Goal: Task Accomplishment & Management: Use online tool/utility

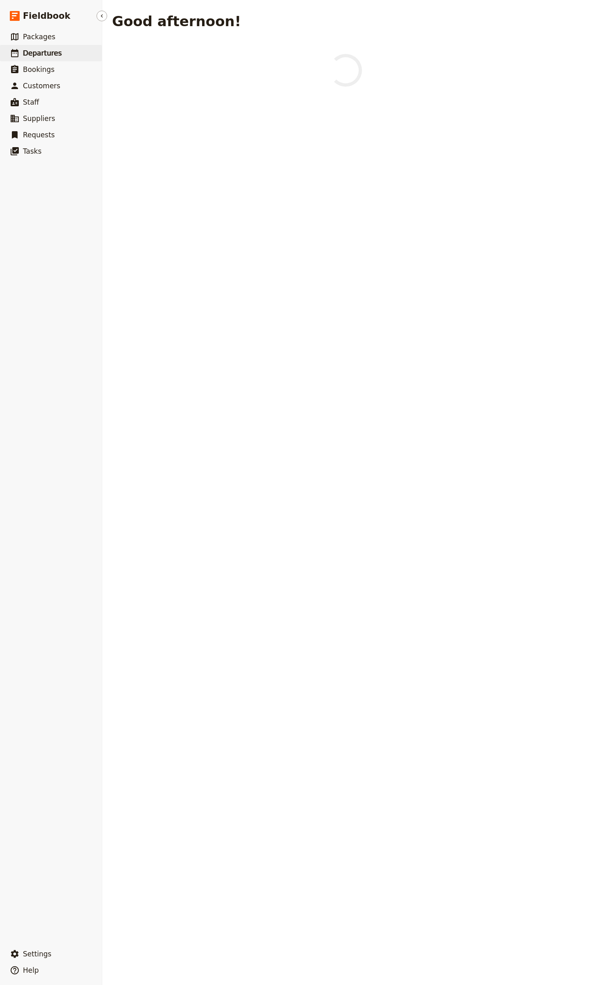
click at [77, 49] on link "​ Departures" at bounding box center [51, 53] width 102 height 16
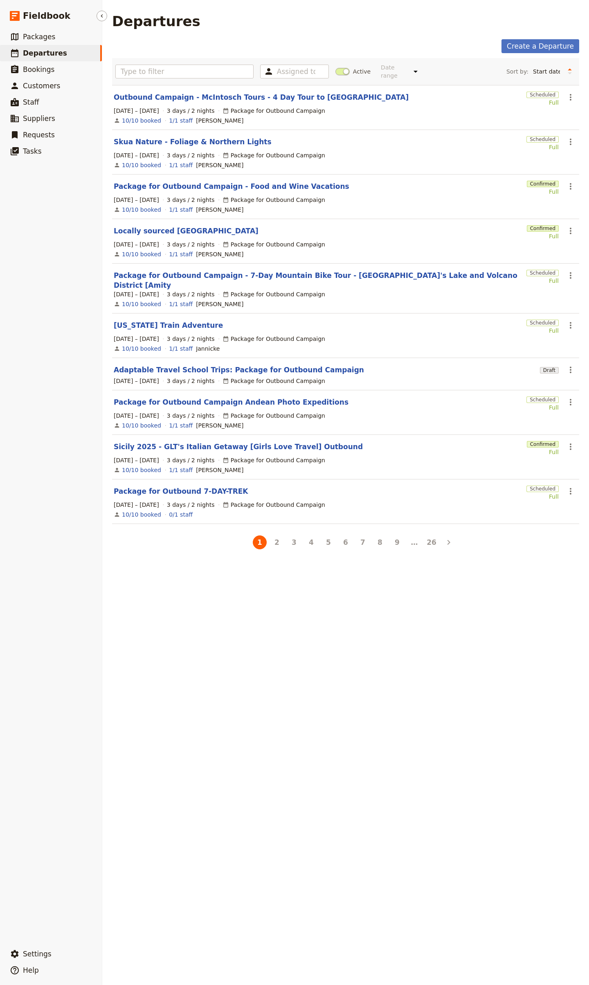
click at [56, 58] on link "​ Departures" at bounding box center [51, 53] width 102 height 16
click at [544, 69] on select "Start date Name Status Most recently updated Most recently created" at bounding box center [546, 71] width 34 height 12
select select "UPDATED_AT"
click at [529, 65] on select "Start date Name Status Most recently updated Most recently created" at bounding box center [546, 71] width 34 height 12
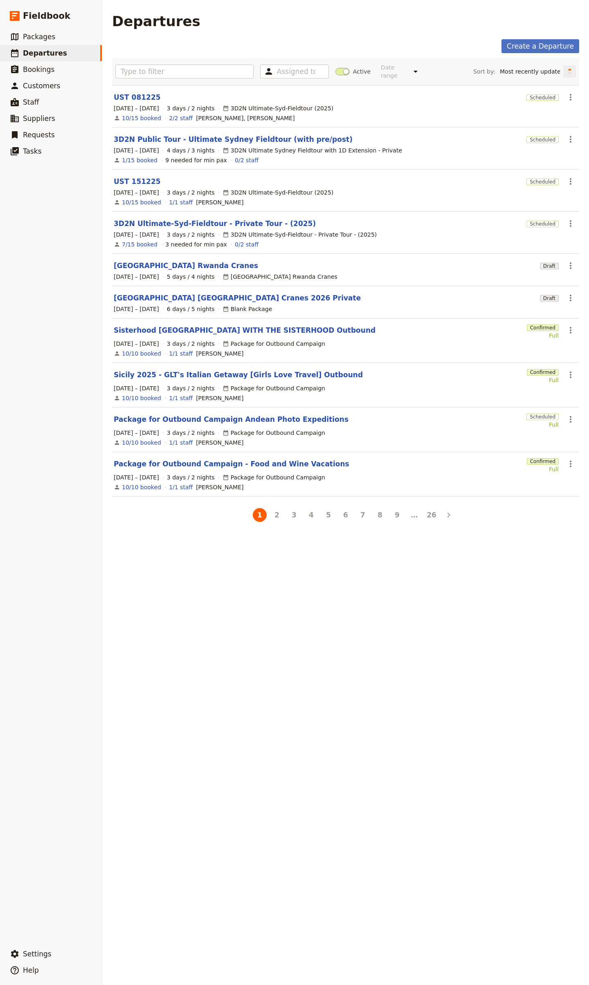
click at [563, 75] on button "Change sort direction" at bounding box center [569, 71] width 12 height 12
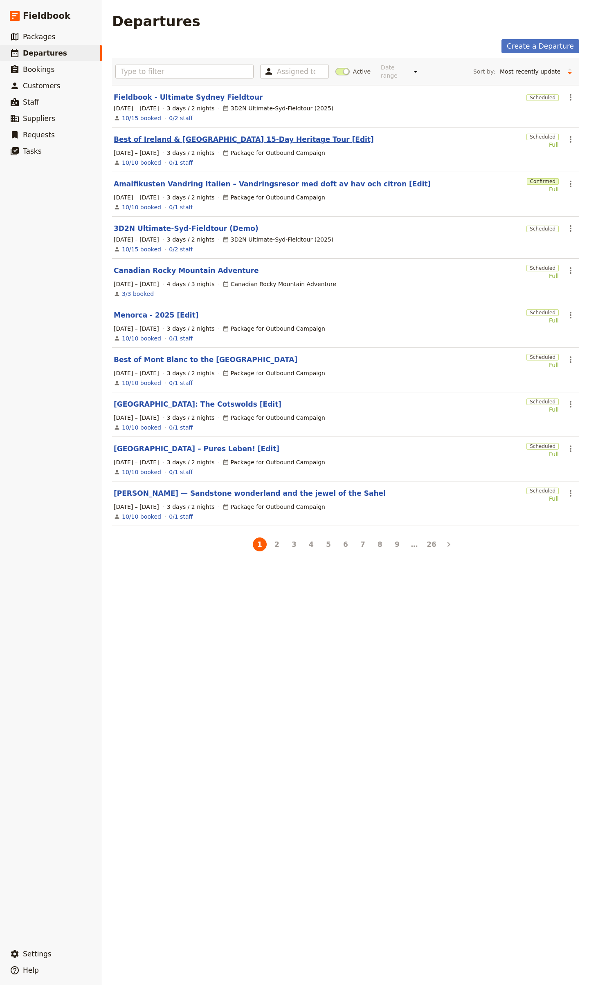
click at [287, 136] on link "Best of Ireland & [GEOGRAPHIC_DATA] 15-Day Heritage Tour [Edit]" at bounding box center [244, 139] width 260 height 10
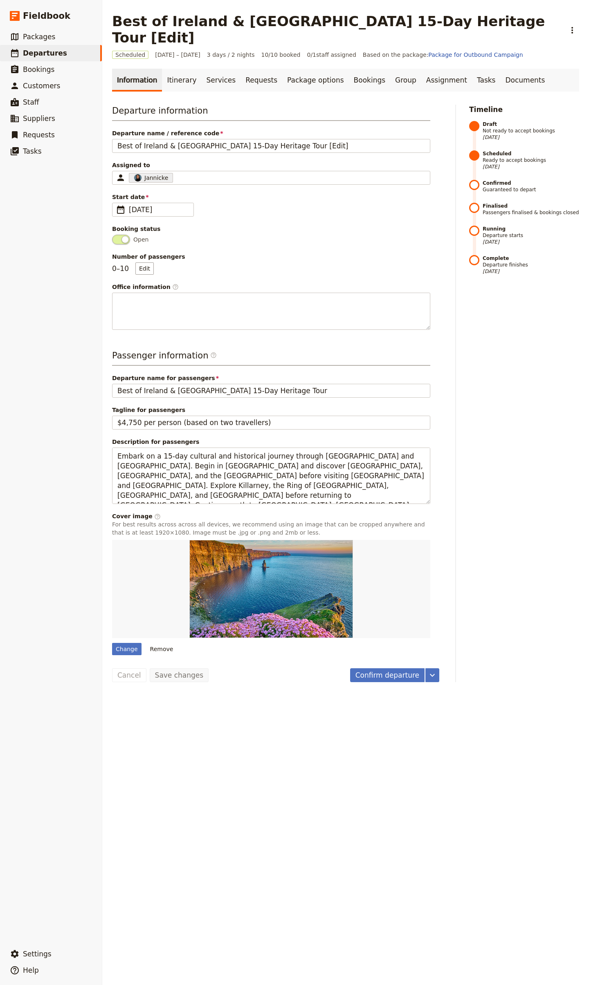
click at [179, 80] on div "Information Itinerary Services Requests Package options Bookings Group Assignme…" at bounding box center [345, 376] width 467 height 614
click at [173, 69] on link "Itinerary" at bounding box center [181, 80] width 39 height 23
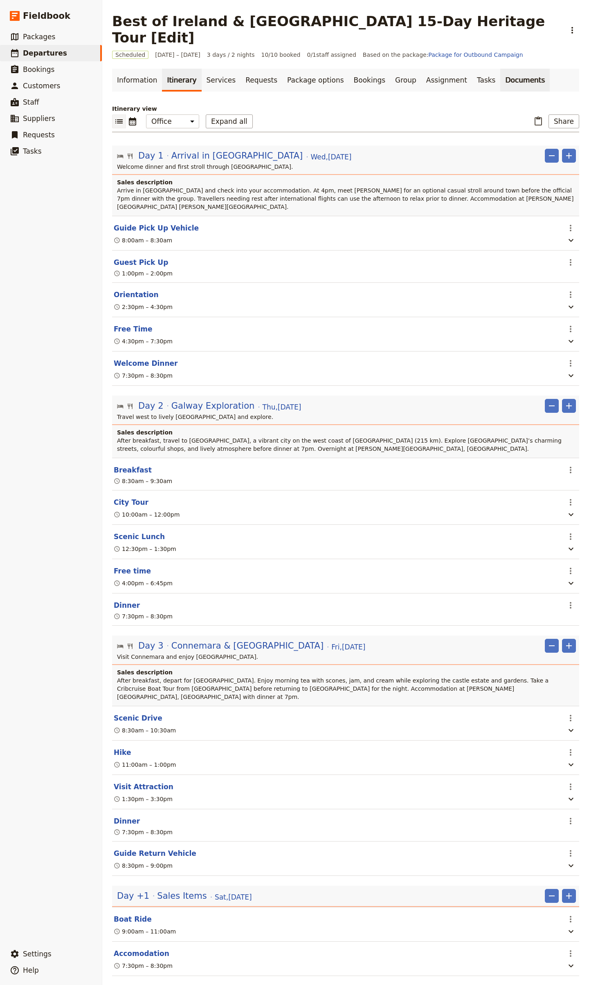
click at [500, 69] on link "Documents" at bounding box center [524, 80] width 49 height 23
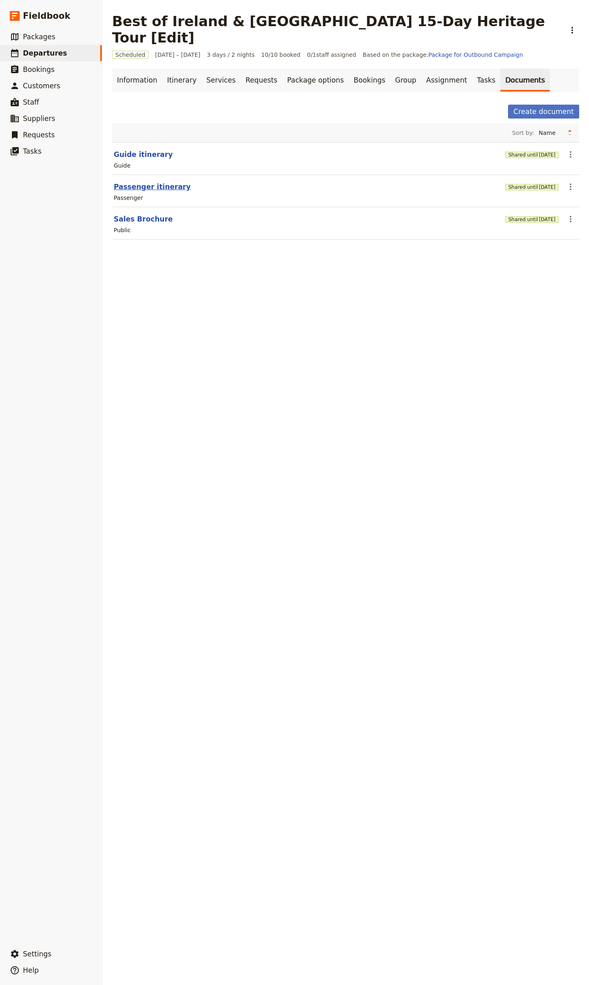
click at [150, 182] on button "Passenger itinerary" at bounding box center [152, 187] width 77 height 10
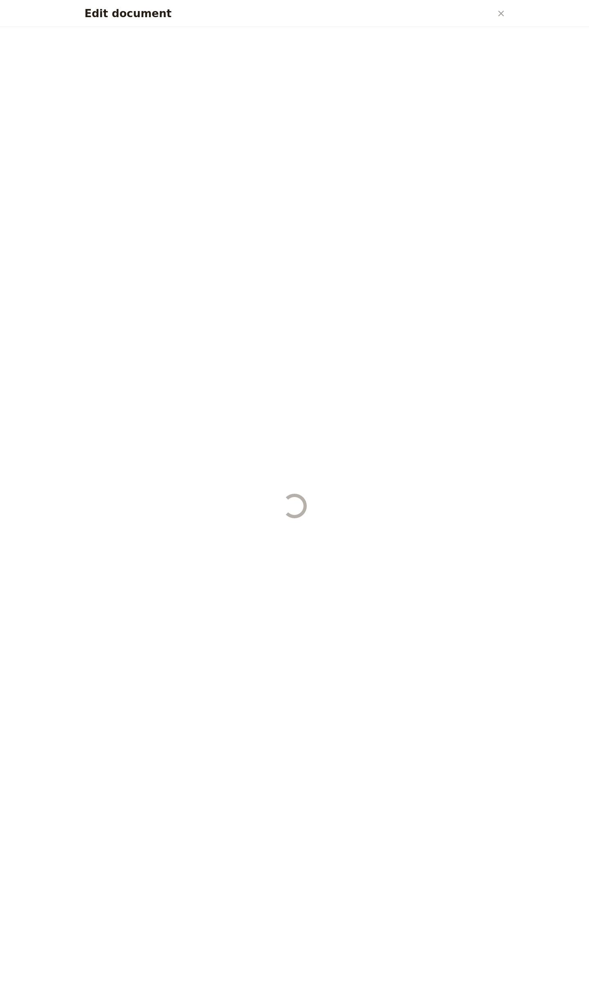
select select "PASSENGER"
select select "RUN_SHEET"
select select "LARGE"
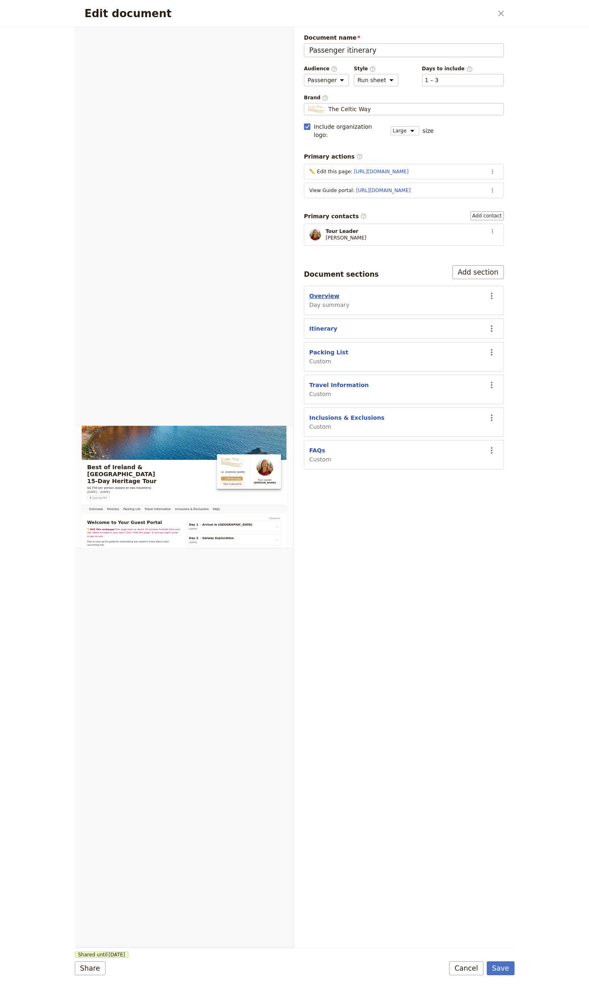
click at [322, 292] on button "Overview" at bounding box center [324, 296] width 30 height 8
select select "DAY_SUMMARY"
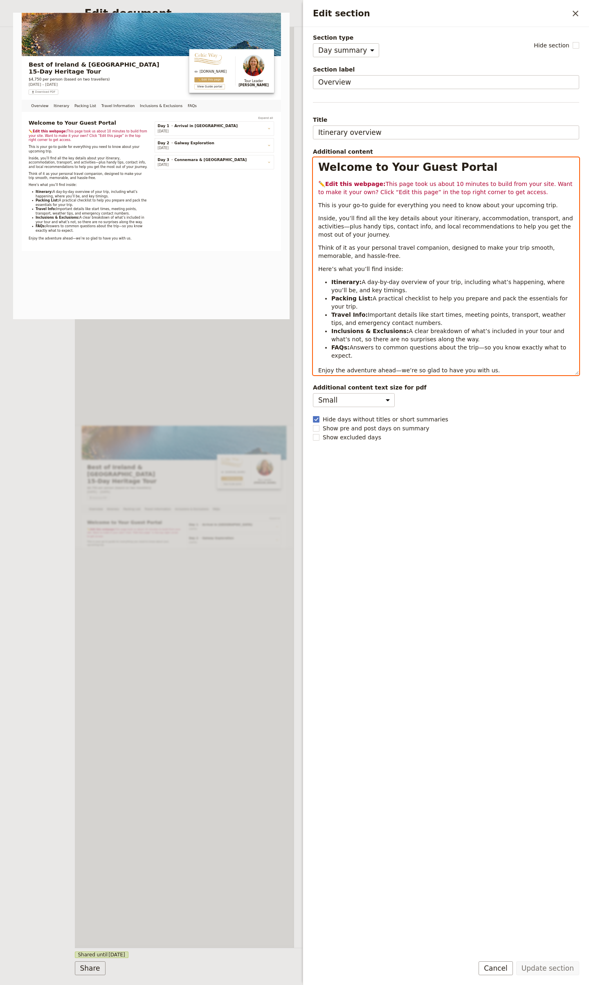
click at [337, 170] on strong "Welcome to Your Guest Portal" at bounding box center [407, 167] width 179 height 12
select select "paragraph"
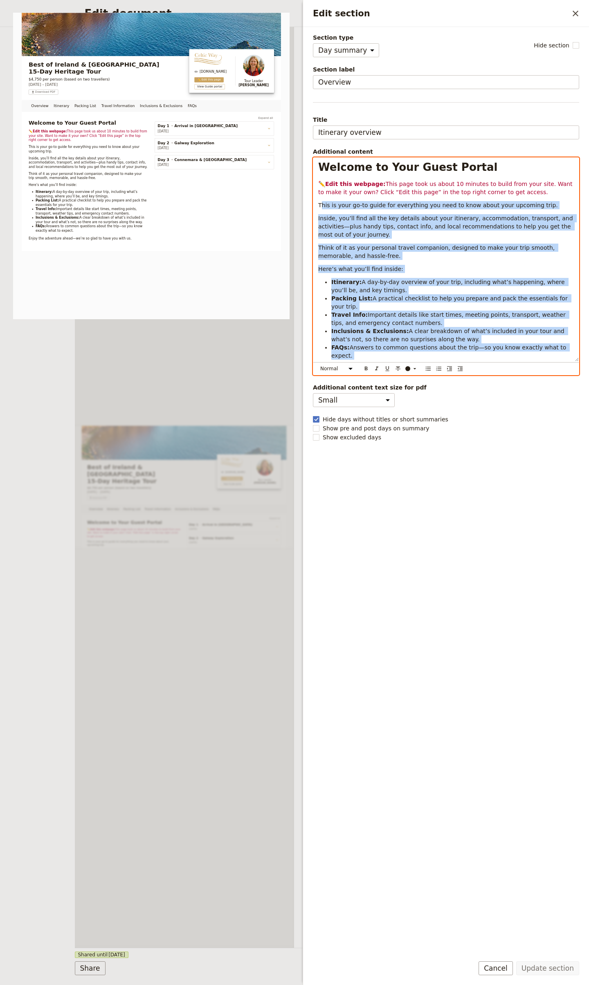
drag, startPoint x: 320, startPoint y: 206, endPoint x: 535, endPoint y: 362, distance: 265.6
click at [535, 361] on div "Welcome to Your Guest Portal ✏️ Edit this webpage: This page took us about 10 m…" at bounding box center [445, 260] width 265 height 204
copy div "lor ip dolo si-am conse adi elitseddoe tem inci ut labo etdol magn aliquaen adm…"
click at [244, 388] on div "Overview Itinerary Packing List Travel Information Inclusions & Exclusions FAQs…" at bounding box center [185, 487] width 220 height 921
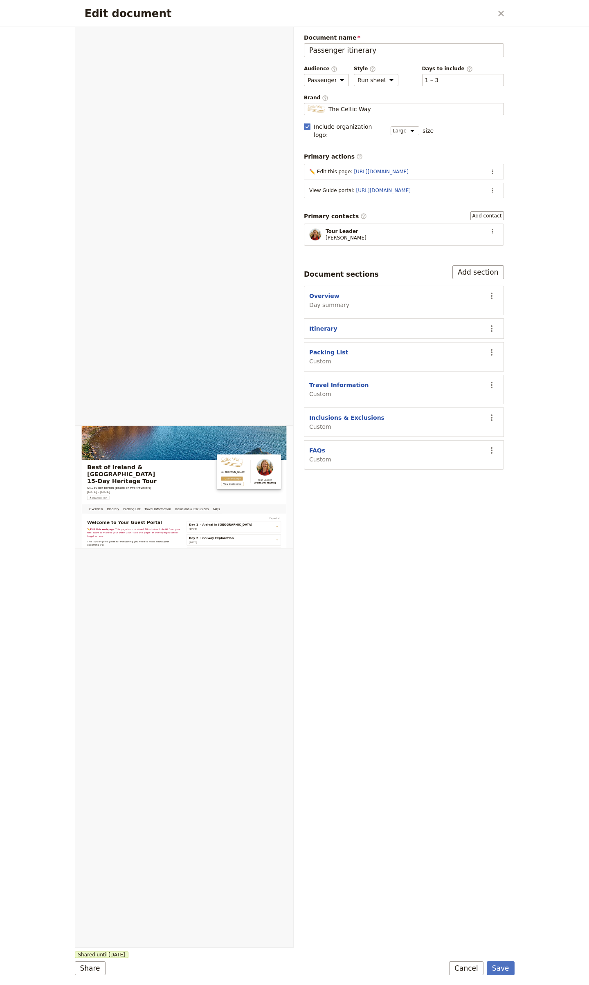
click at [305, 345] on section "Packing List Custom ​" at bounding box center [404, 356] width 200 height 29
click at [314, 348] on button "Packing List" at bounding box center [328, 352] width 39 height 8
select select "CUSTOM"
select select "default"
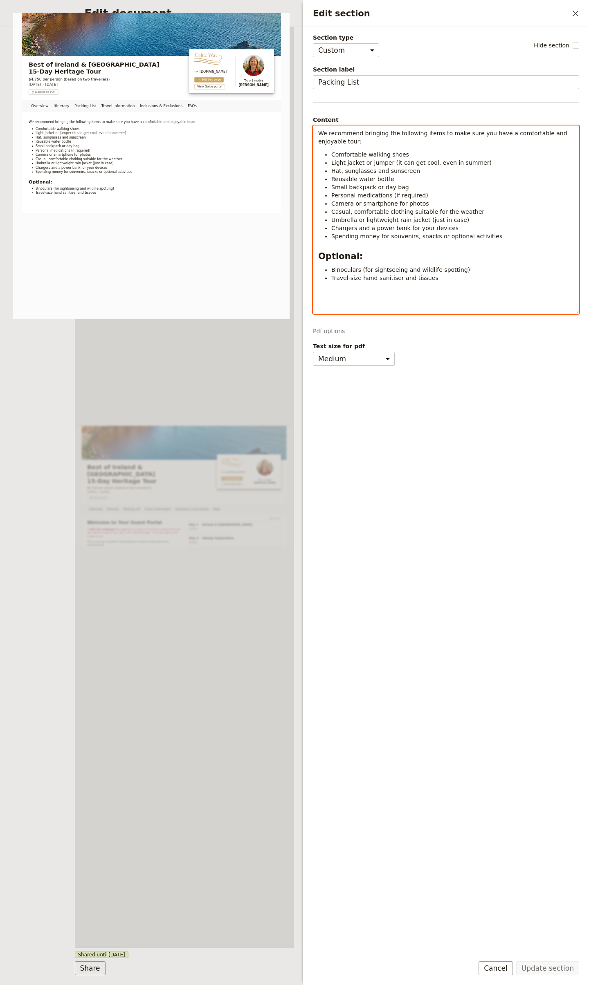
click at [379, 189] on span "Small backpack or day bag" at bounding box center [370, 187] width 78 height 7
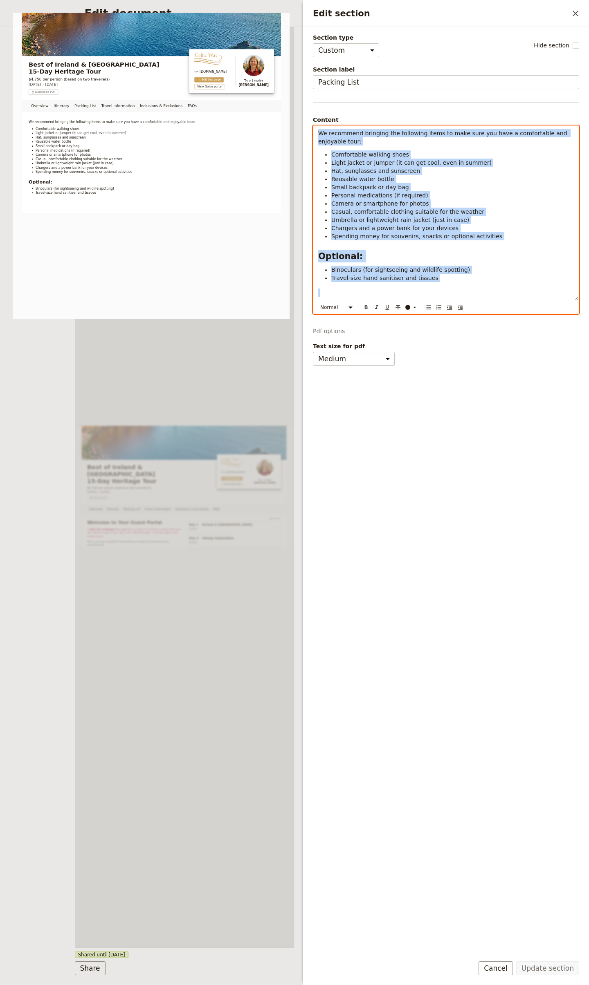
copy div "We recommend bringing the following items to make sure you have a comfortable a…"
click at [181, 397] on div "Overview Itinerary Packing List Travel Information Inclusions & Exclusions FAQs…" at bounding box center [185, 487] width 220 height 921
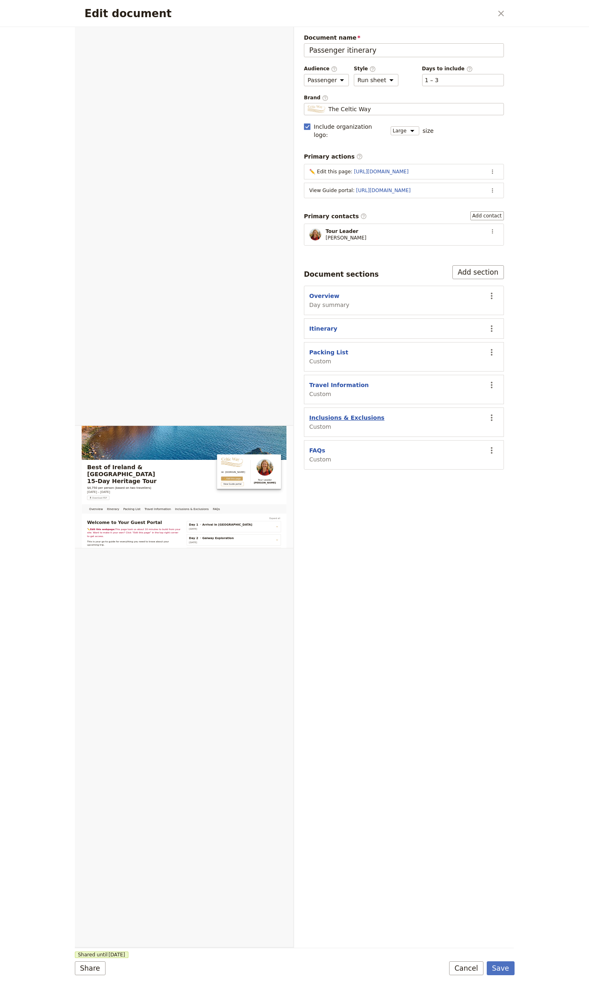
click at [328, 414] on button "Inclusions & Exclusions" at bounding box center [346, 418] width 75 height 8
select select "CUSTOM"
select select "default"
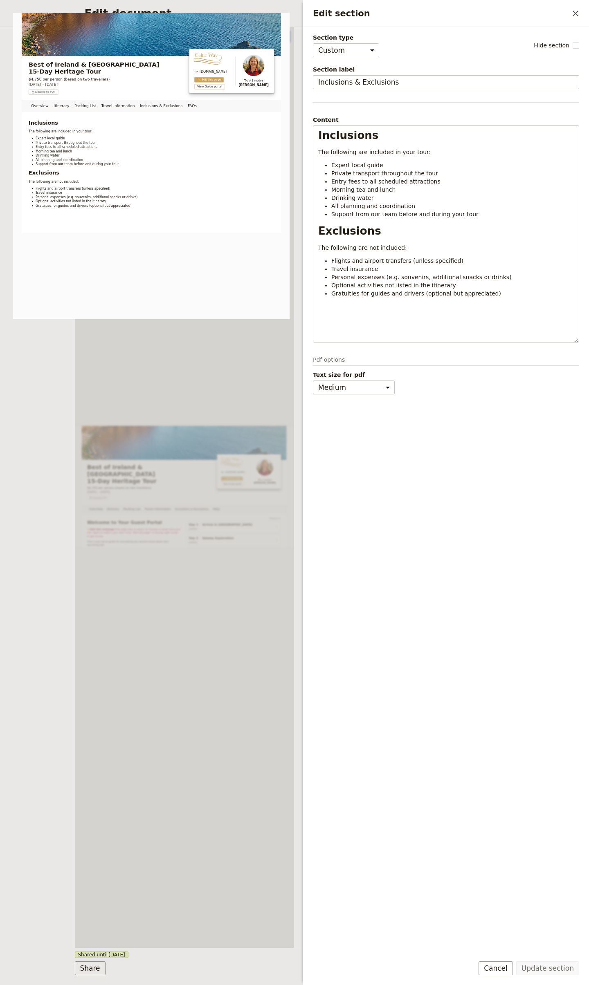
click at [175, 388] on div "Overview Itinerary Packing List Travel Information Inclusions & Exclusions FAQs…" at bounding box center [185, 487] width 220 height 921
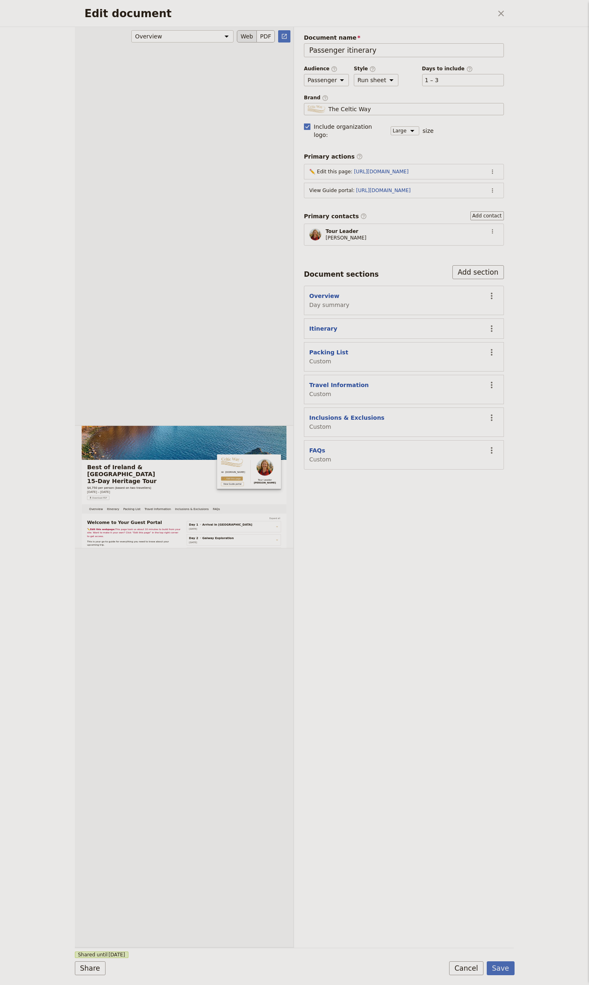
click at [173, 387] on div "Edit document" at bounding box center [184, 487] width 218 height 921
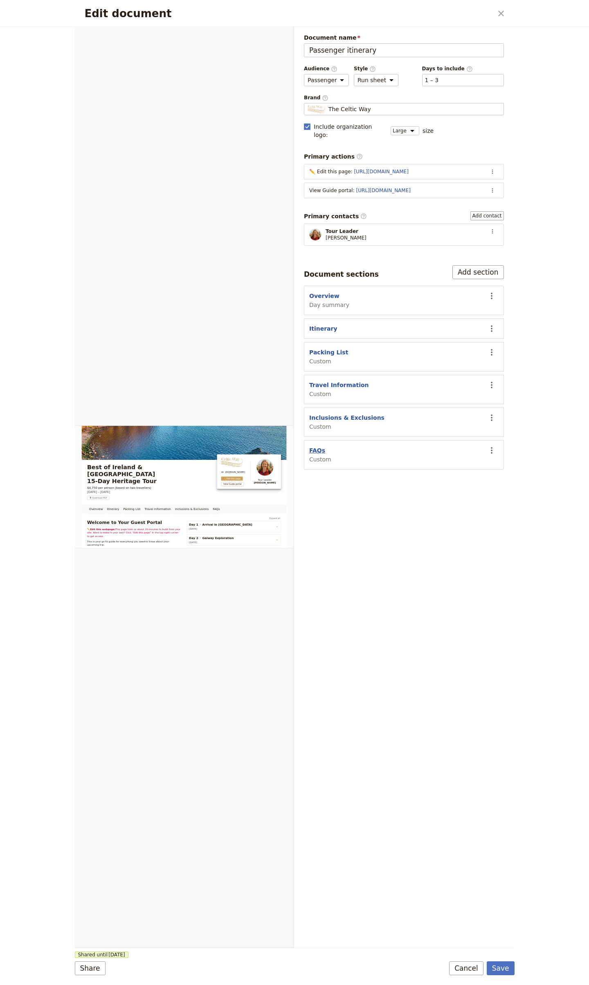
click at [314, 446] on button "FAQs" at bounding box center [317, 450] width 16 height 8
select select "CUSTOM"
select select "default"
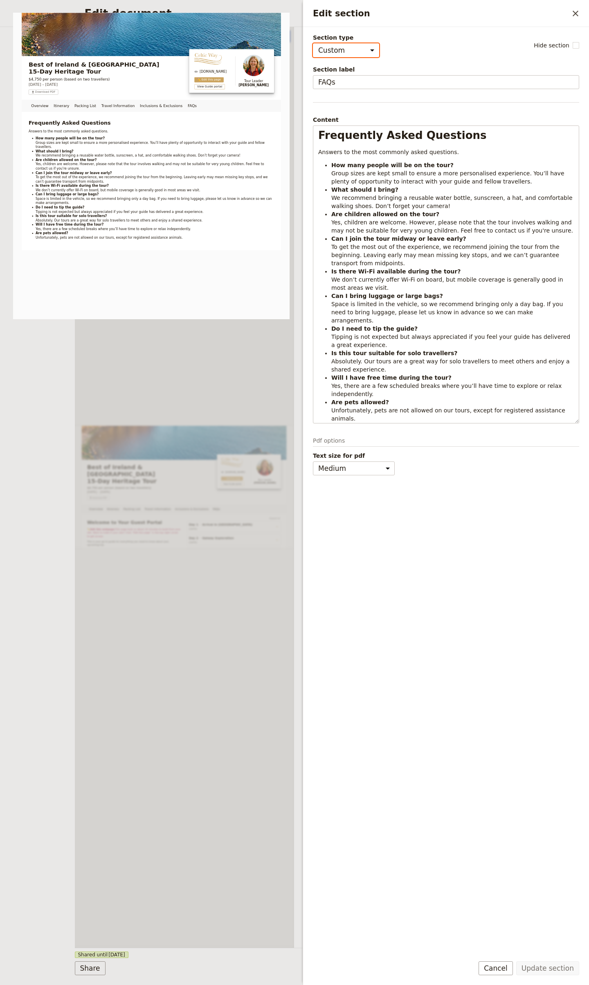
drag, startPoint x: 257, startPoint y: 396, endPoint x: 265, endPoint y: 395, distance: 8.6
click at [257, 396] on div "Overview Itinerary Packing List Travel Information Inclusions & Exclusions FAQs…" at bounding box center [185, 487] width 220 height 921
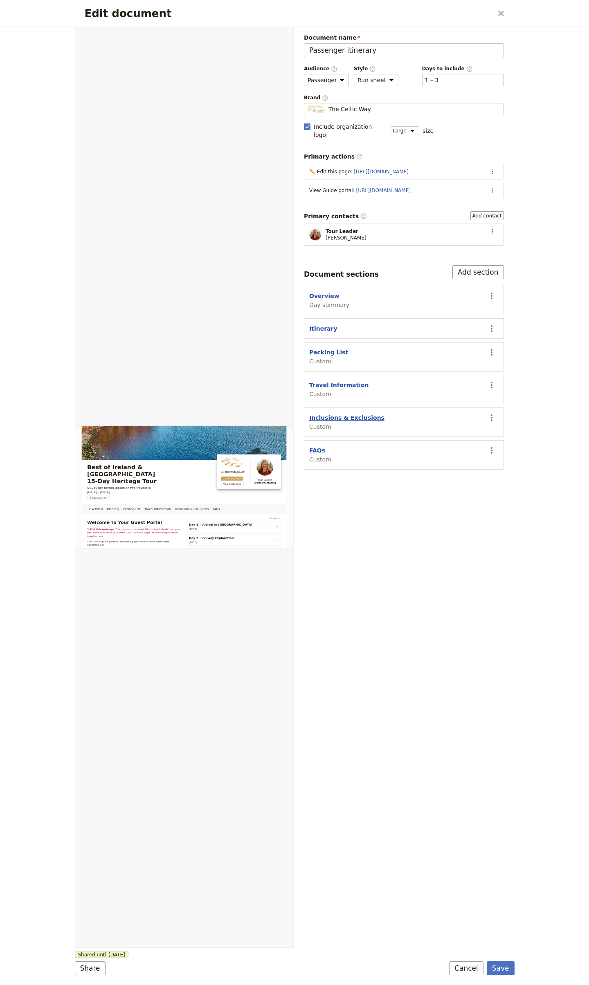
click at [361, 414] on button "Inclusions & Exclusions" at bounding box center [346, 418] width 75 height 8
select select "CUSTOM"
select select "default"
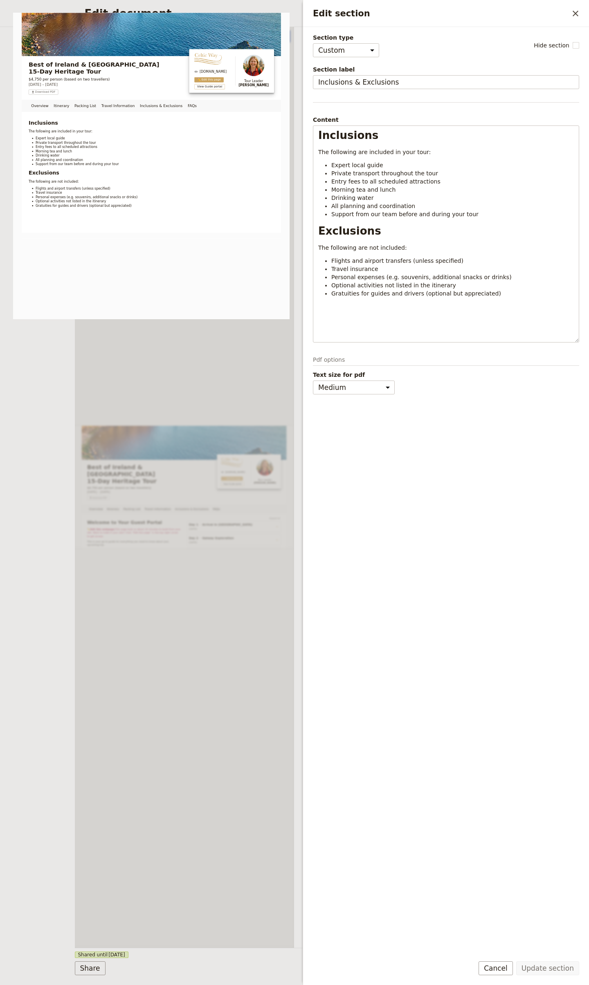
click at [192, 419] on div "Overview Itinerary Packing List Travel Information Inclusions & Exclusions FAQs…" at bounding box center [185, 487] width 220 height 921
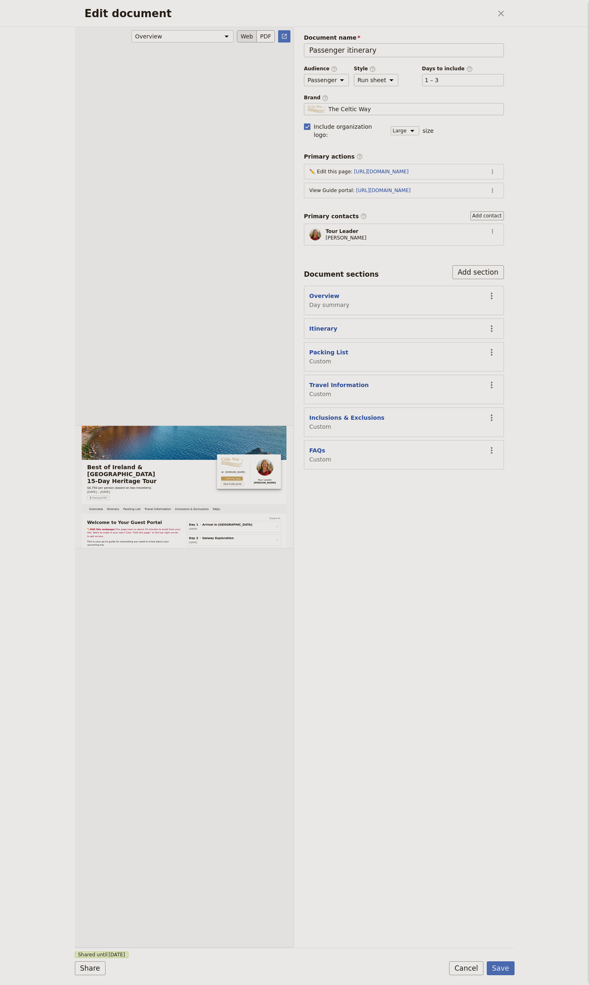
click at [194, 410] on div "Edit document" at bounding box center [184, 487] width 218 height 921
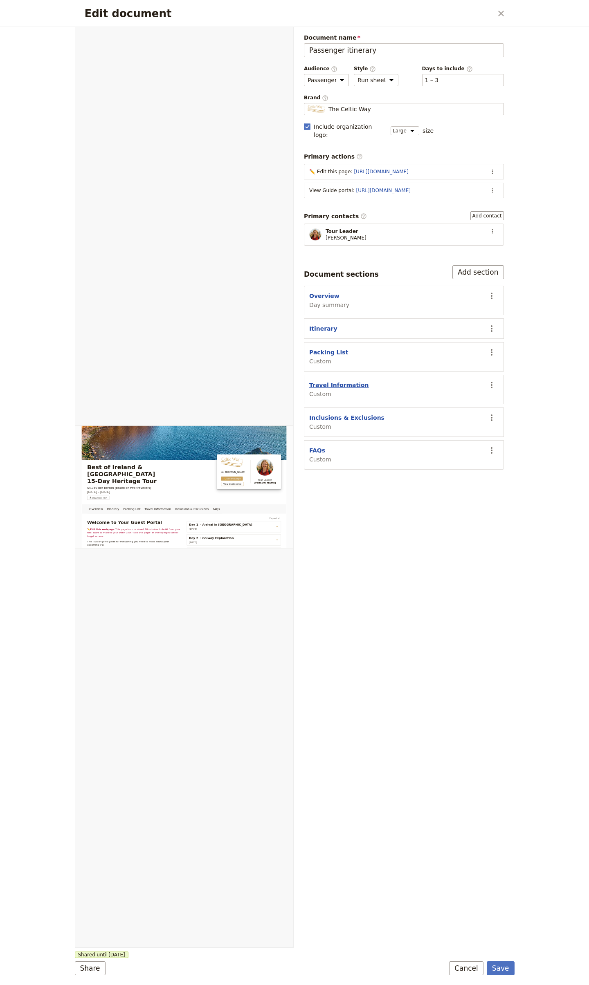
click at [341, 381] on button "Travel Information" at bounding box center [339, 385] width 60 height 8
select select "CUSTOM"
select select "default"
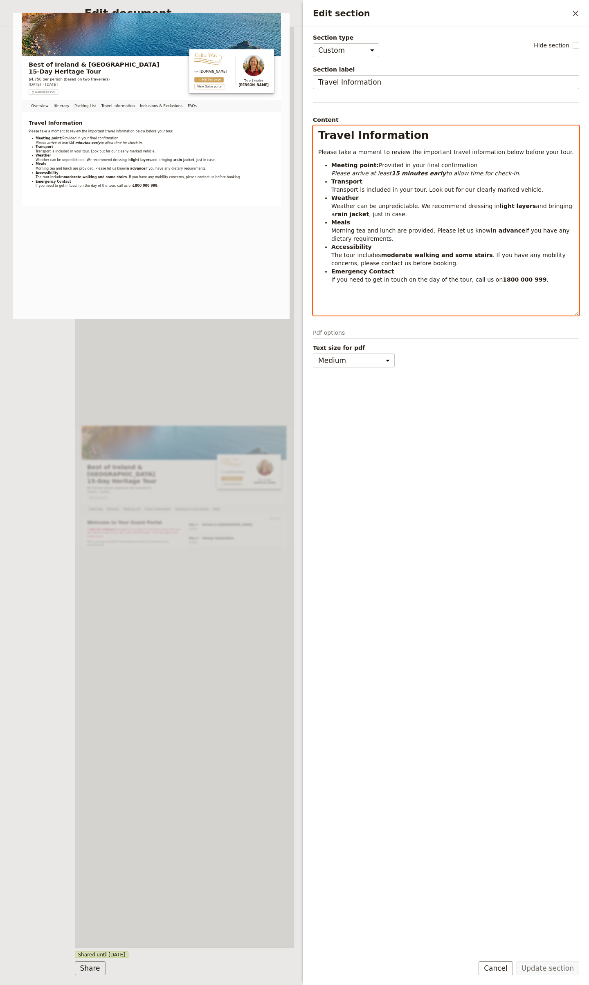
click at [433, 214] on li "Weather Weather can be unpredictable. We recommend dressing in light layers and…" at bounding box center [452, 206] width 242 height 25
select select "h1"
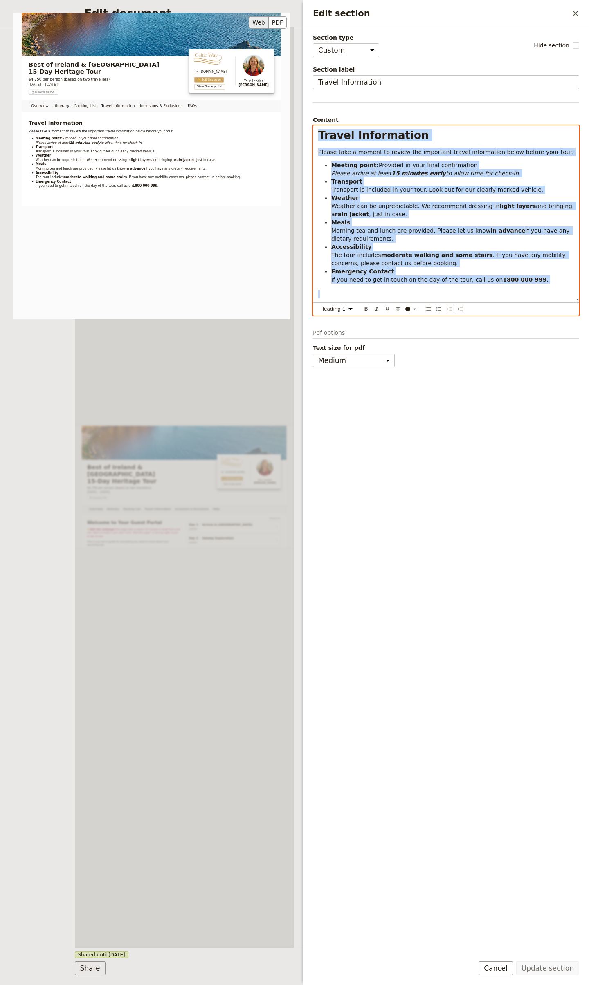
copy div "Travel Information Please take a moment to review the important travel informat…"
click at [182, 445] on div "Overview Itinerary Packing List Travel Information Inclusions & Exclusions FAQs…" at bounding box center [185, 487] width 220 height 921
